Goal: Task Accomplishment & Management: Manage account settings

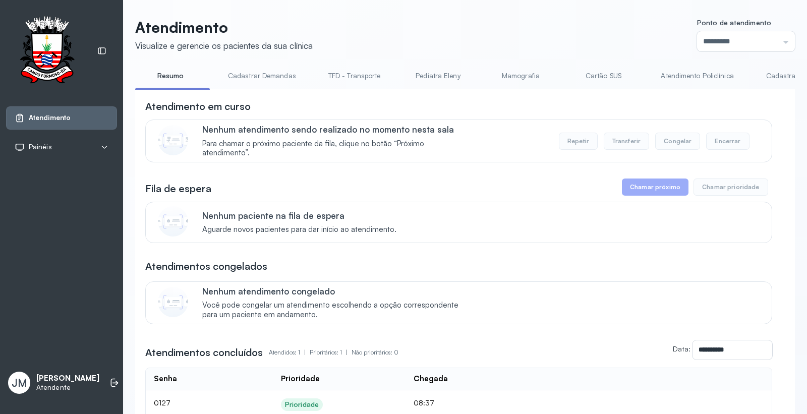
click at [167, 74] on link "Resumo" at bounding box center [170, 76] width 71 height 17
click at [597, 76] on link "Cartão SUS" at bounding box center [603, 76] width 71 height 17
click at [451, 76] on link "Pediatra Eleny" at bounding box center [437, 76] width 71 height 17
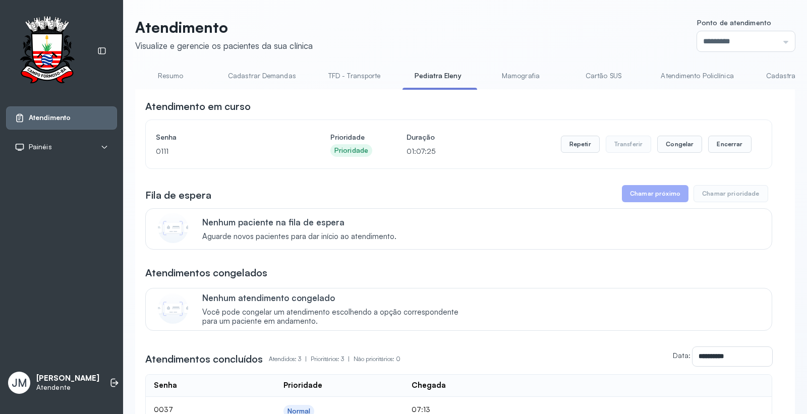
drag, startPoint x: 793, startPoint y: 74, endPoint x: 780, endPoint y: 74, distance: 13.1
click at [792, 74] on div "Atendimento Visualize e gerencie os pacientes da sua clínica Ponto de atendimen…" at bounding box center [465, 288] width 684 height 577
click at [773, 74] on link "Cadastrar Demanda" at bounding box center [798, 76] width 85 height 17
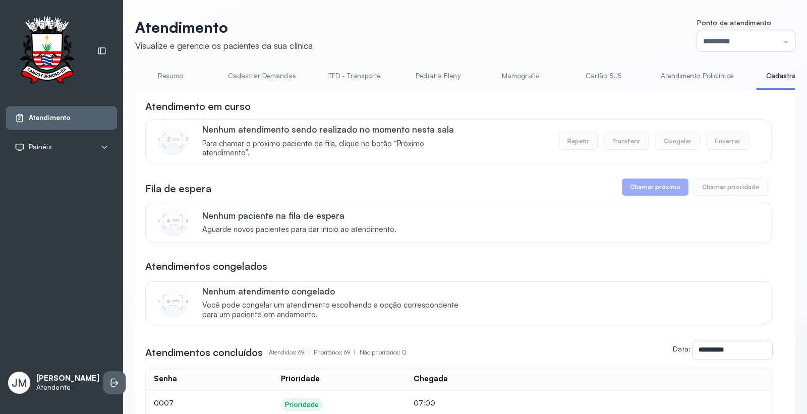
click at [109, 378] on icon at bounding box center [114, 383] width 10 height 10
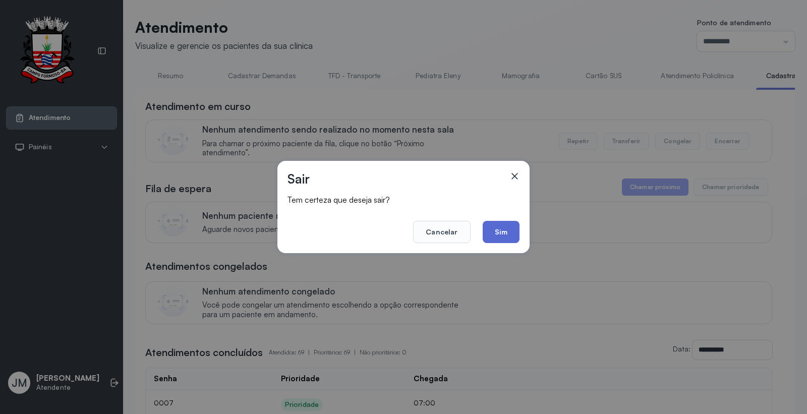
click at [502, 223] on button "Sim" at bounding box center [501, 232] width 37 height 22
